Goal: Information Seeking & Learning: Learn about a topic

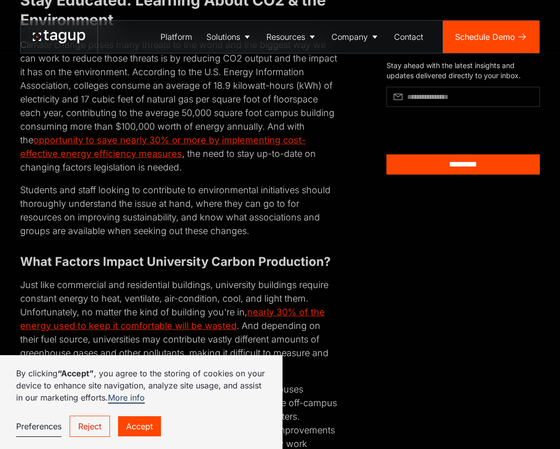
scroll to position [1148, 0]
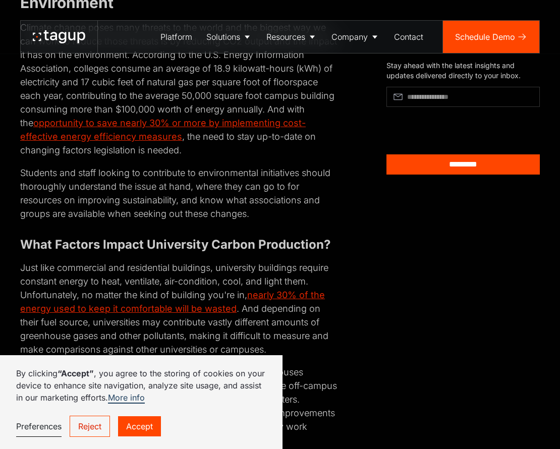
click at [141, 432] on link "Accept" at bounding box center [139, 426] width 43 height 20
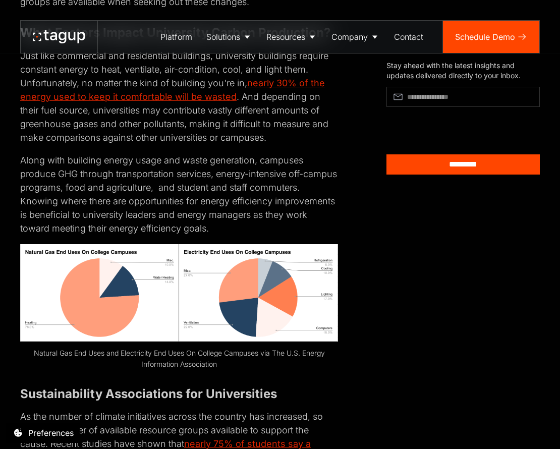
scroll to position [1411, 0]
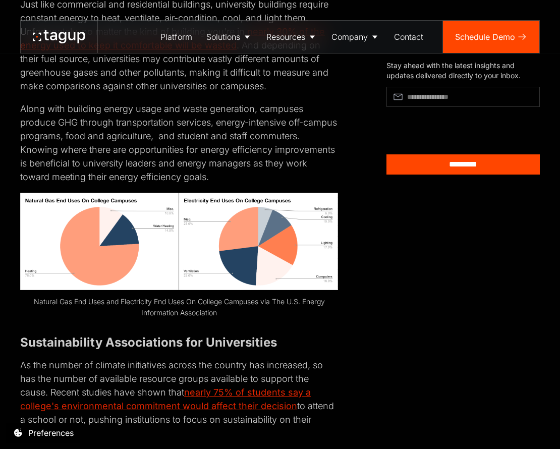
click at [230, 278] on figure "Natural Gas End Uses and Electricity End Uses On College Campuses via The U.S. …" at bounding box center [179, 256] width 318 height 126
click at [234, 247] on img at bounding box center [179, 241] width 318 height 97
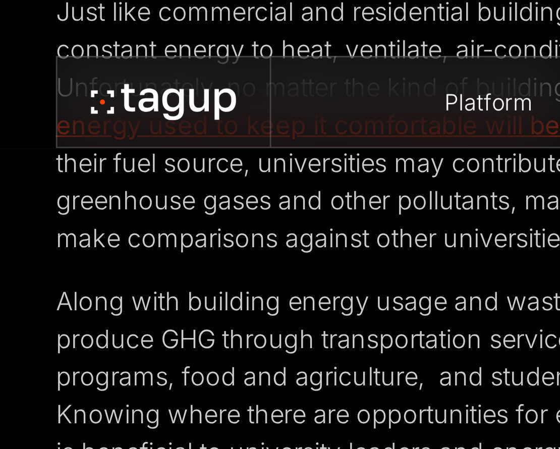
click at [304, 165] on p "Along with building energy usage and waste generation, campuses produce GHG thr…" at bounding box center [179, 143] width 318 height 82
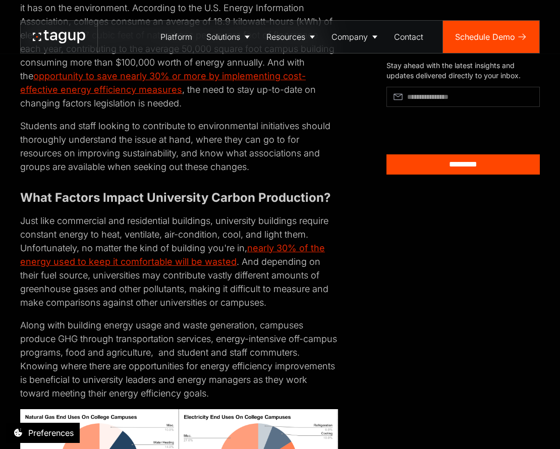
scroll to position [1344, 0]
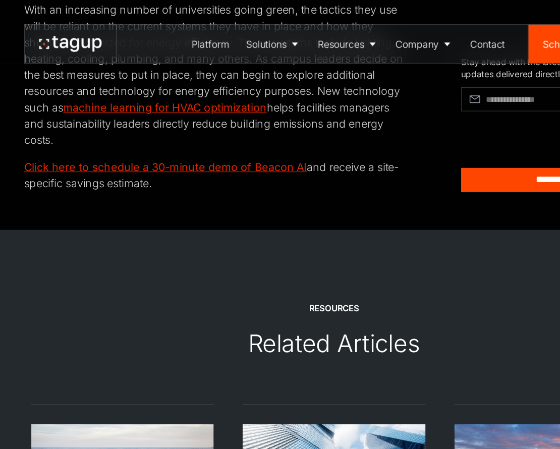
scroll to position [4341, 0]
